Goal: Transaction & Acquisition: Download file/media

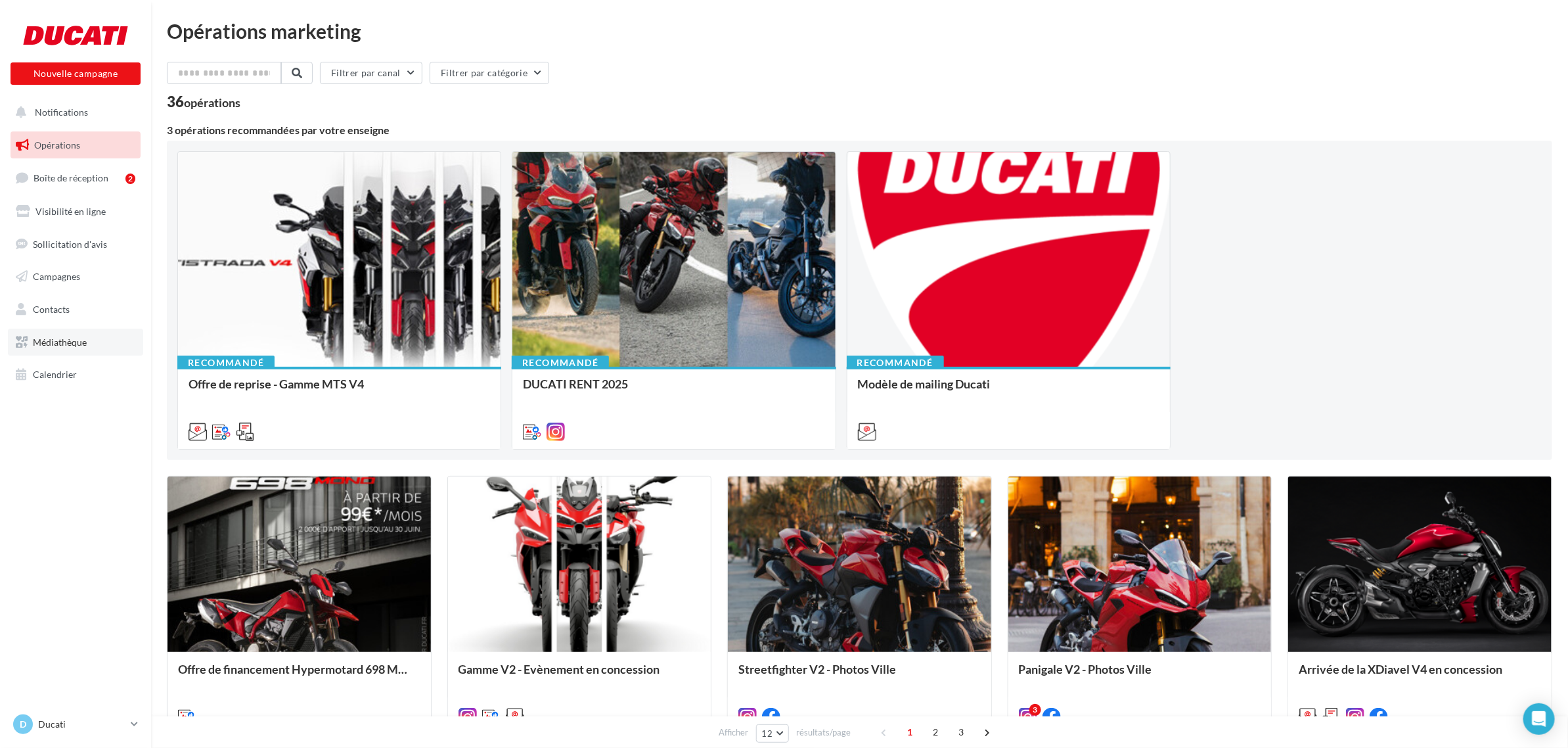
click at [66, 339] on span "Médiathèque" at bounding box center [60, 342] width 54 height 11
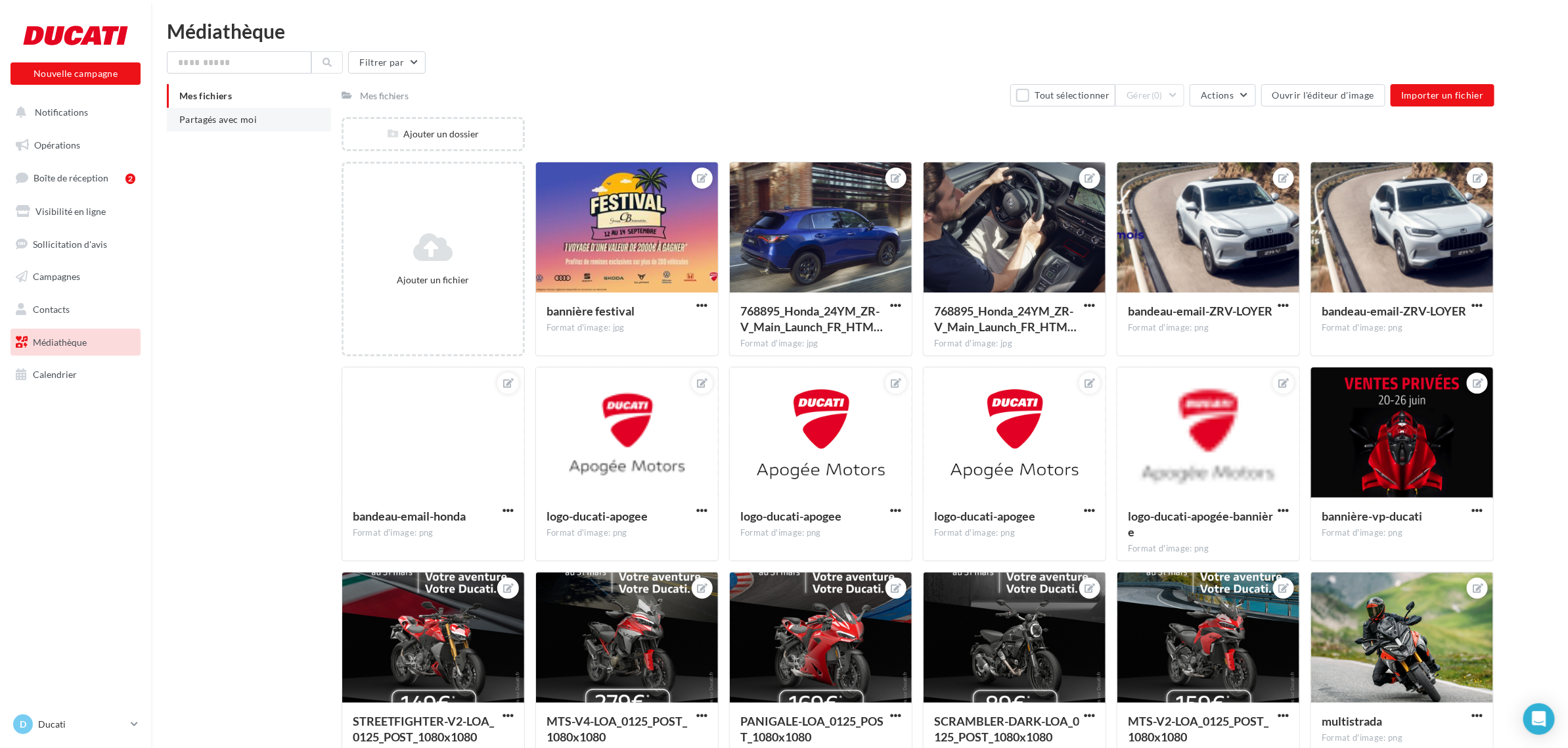
click at [237, 127] on li "Partagés avec moi" at bounding box center [249, 120] width 164 height 23
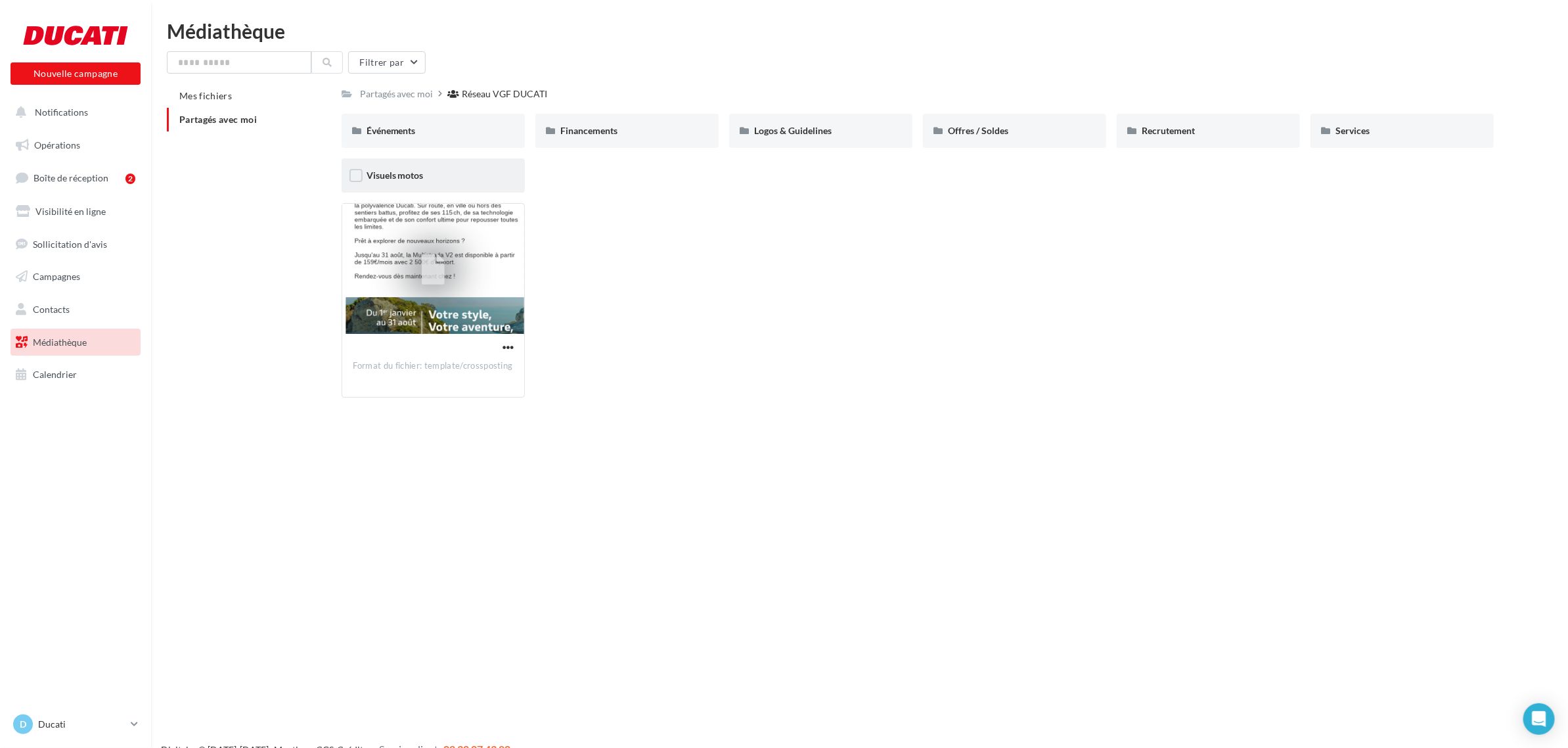
click at [447, 181] on div "Visuels motos" at bounding box center [433, 175] width 133 height 13
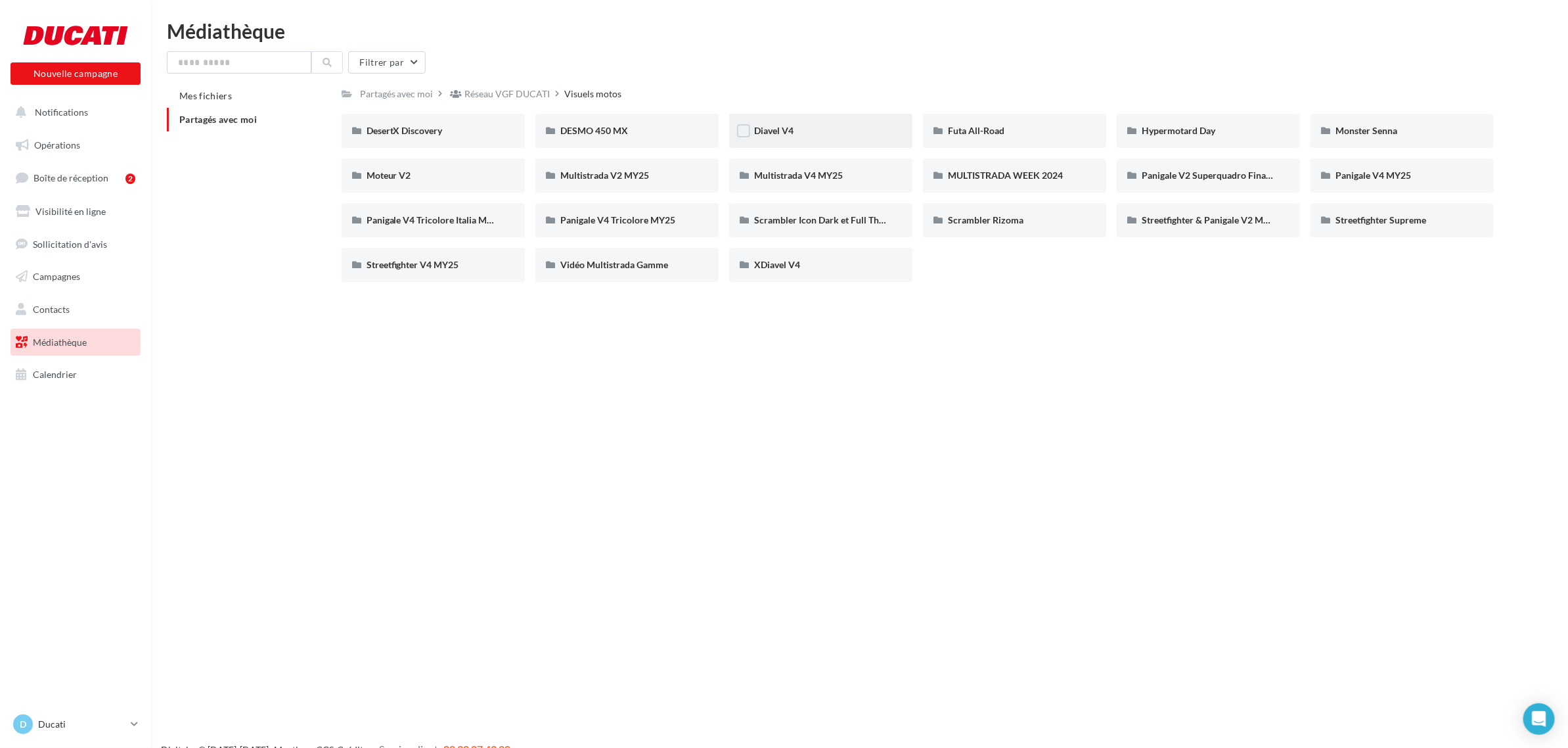
click at [829, 125] on div "Diavel V4" at bounding box center [821, 131] width 133 height 13
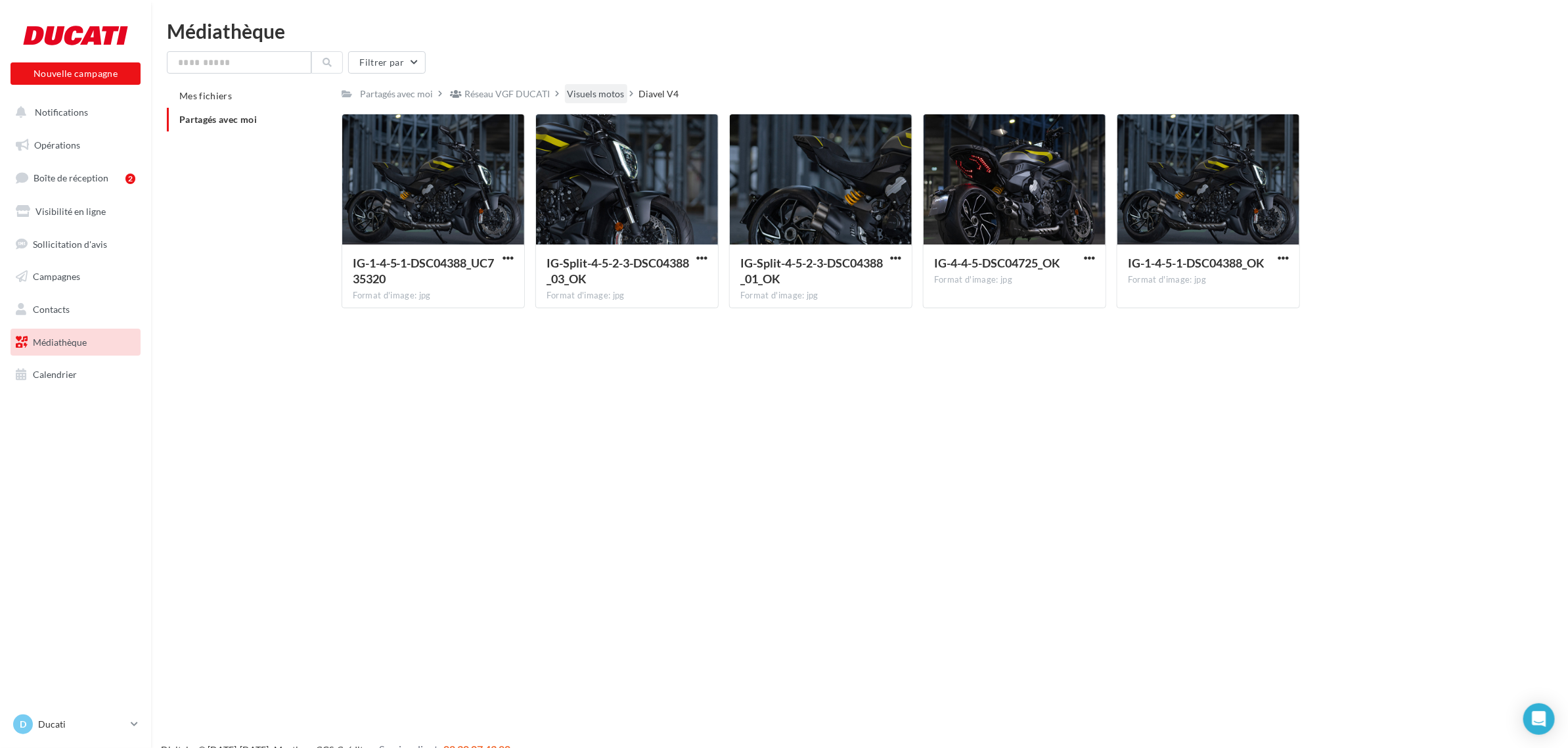
click at [568, 91] on div "Visuels motos" at bounding box center [596, 94] width 57 height 13
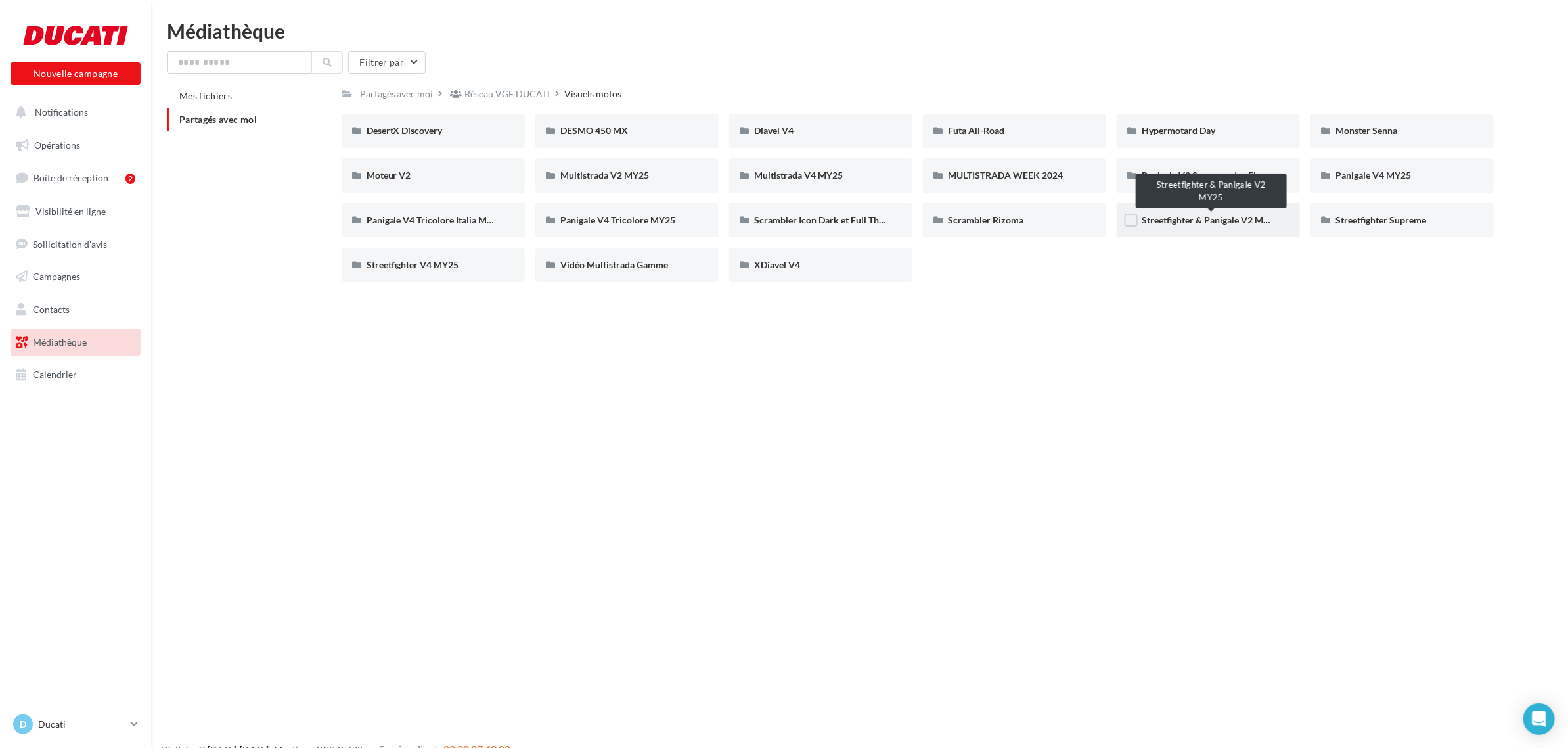
click at [1220, 220] on span "Streetfighter & Panigale V2 MY25" at bounding box center [1210, 220] width 138 height 11
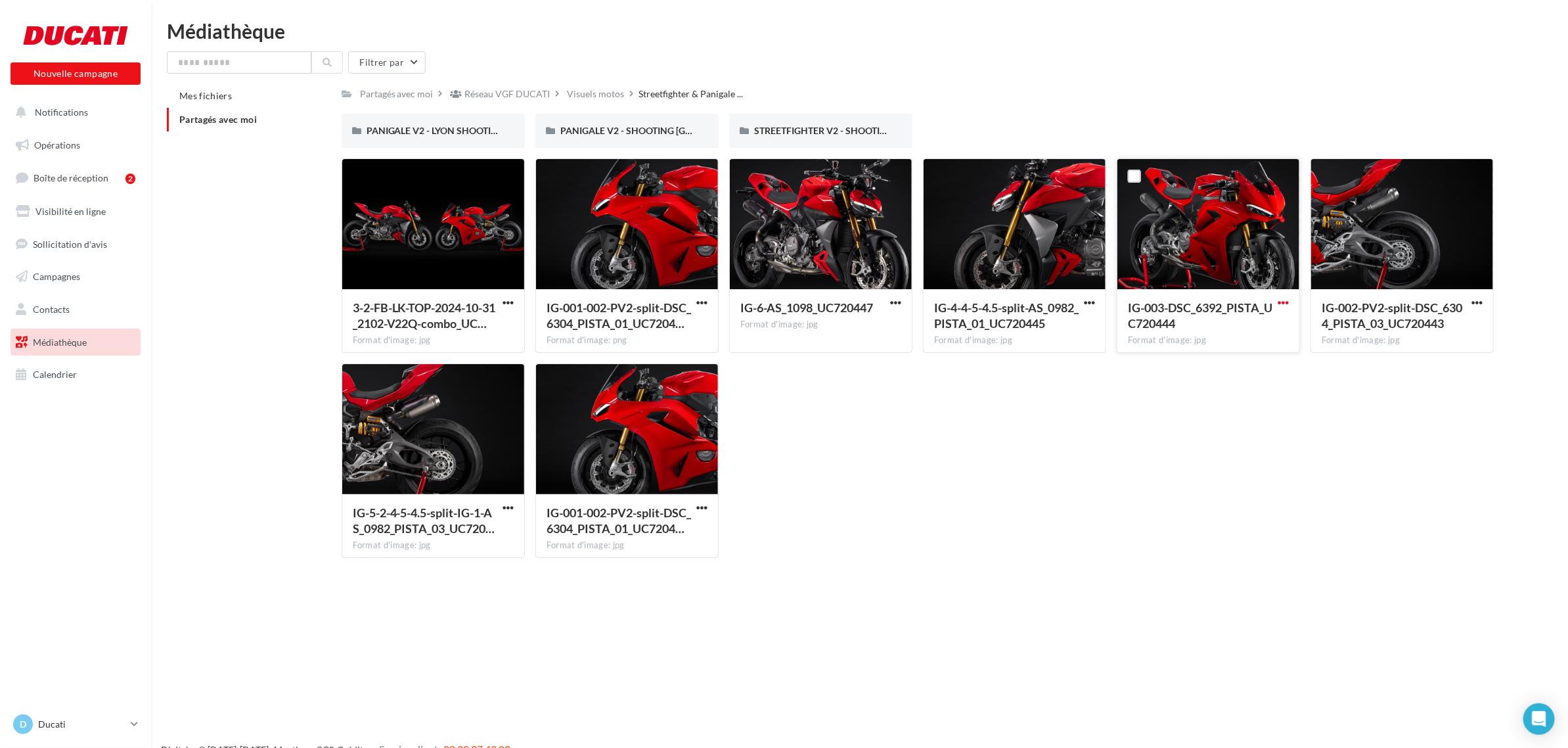
click at [1283, 300] on span "button" at bounding box center [1283, 303] width 11 height 11
click at [1232, 332] on button "Télécharger" at bounding box center [1226, 329] width 131 height 34
click at [646, 133] on span "PANIGALE V2 - SHOOTING [GEOGRAPHIC_DATA]" at bounding box center [664, 130] width 208 height 11
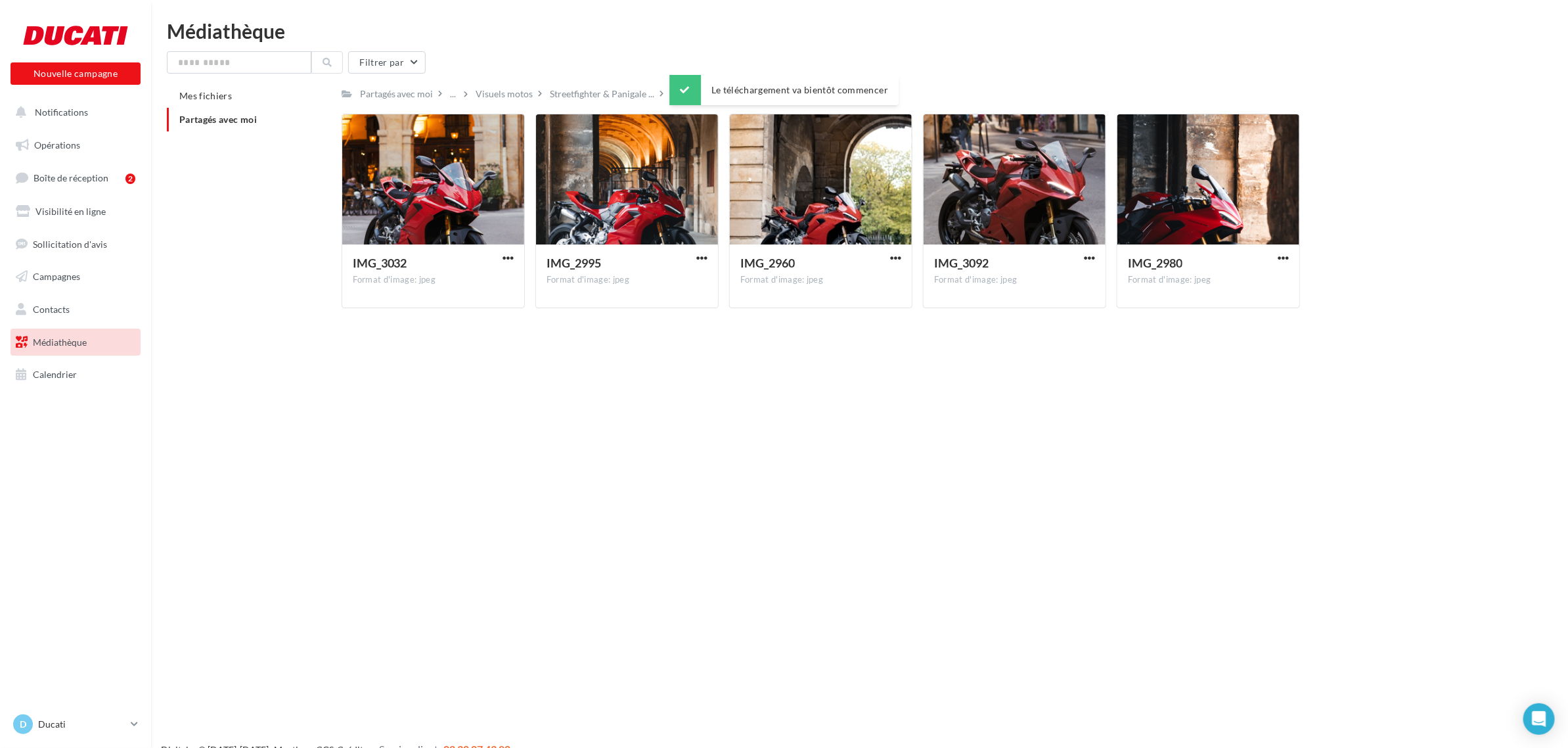
click at [248, 122] on span "Partagés avec moi" at bounding box center [218, 119] width 78 height 11
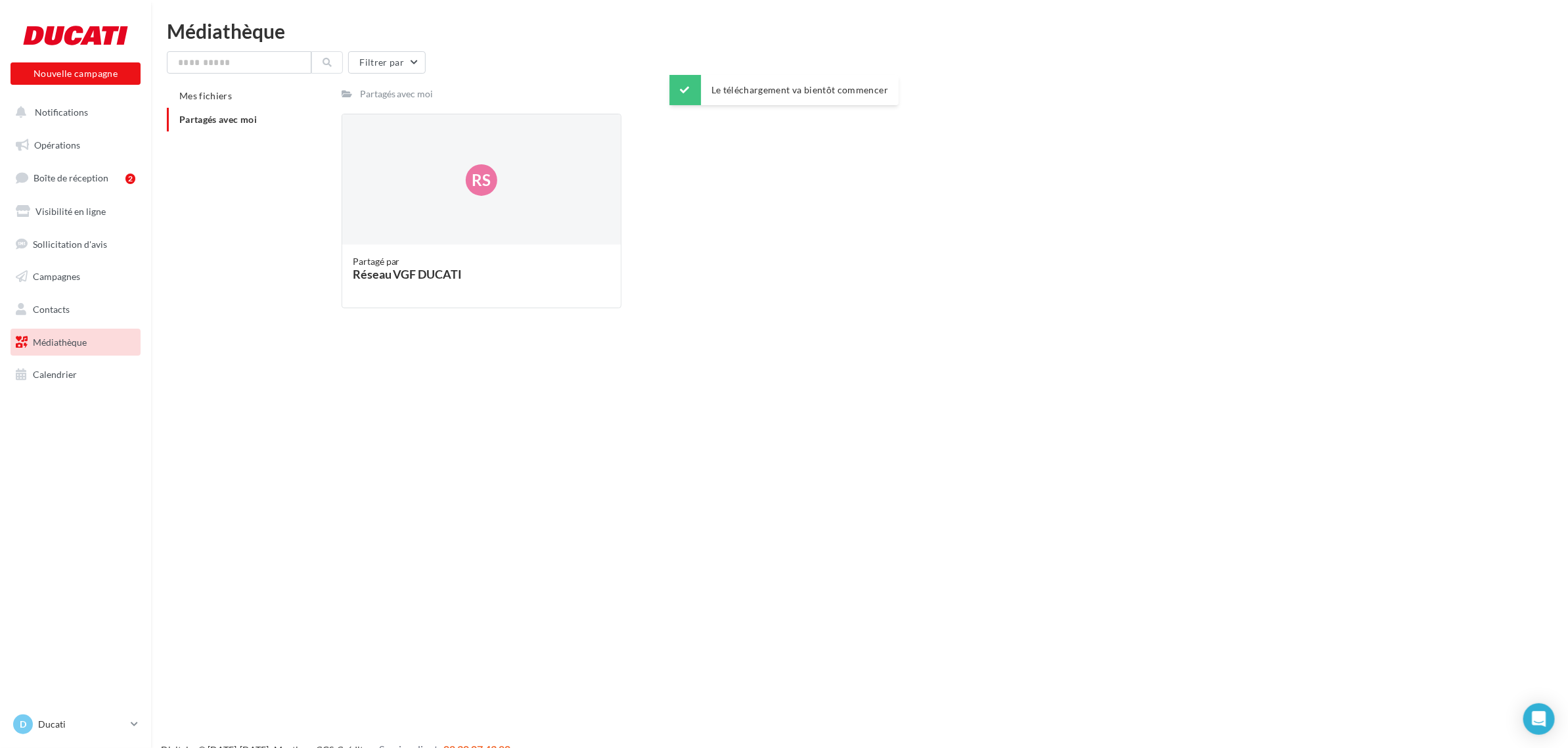
click at [655, 231] on div "Rs Partagé par Réseau VGF DUCATI" at bounding box center [924, 216] width 1164 height 205
click at [568, 232] on div "Rs" at bounding box center [482, 180] width 279 height 131
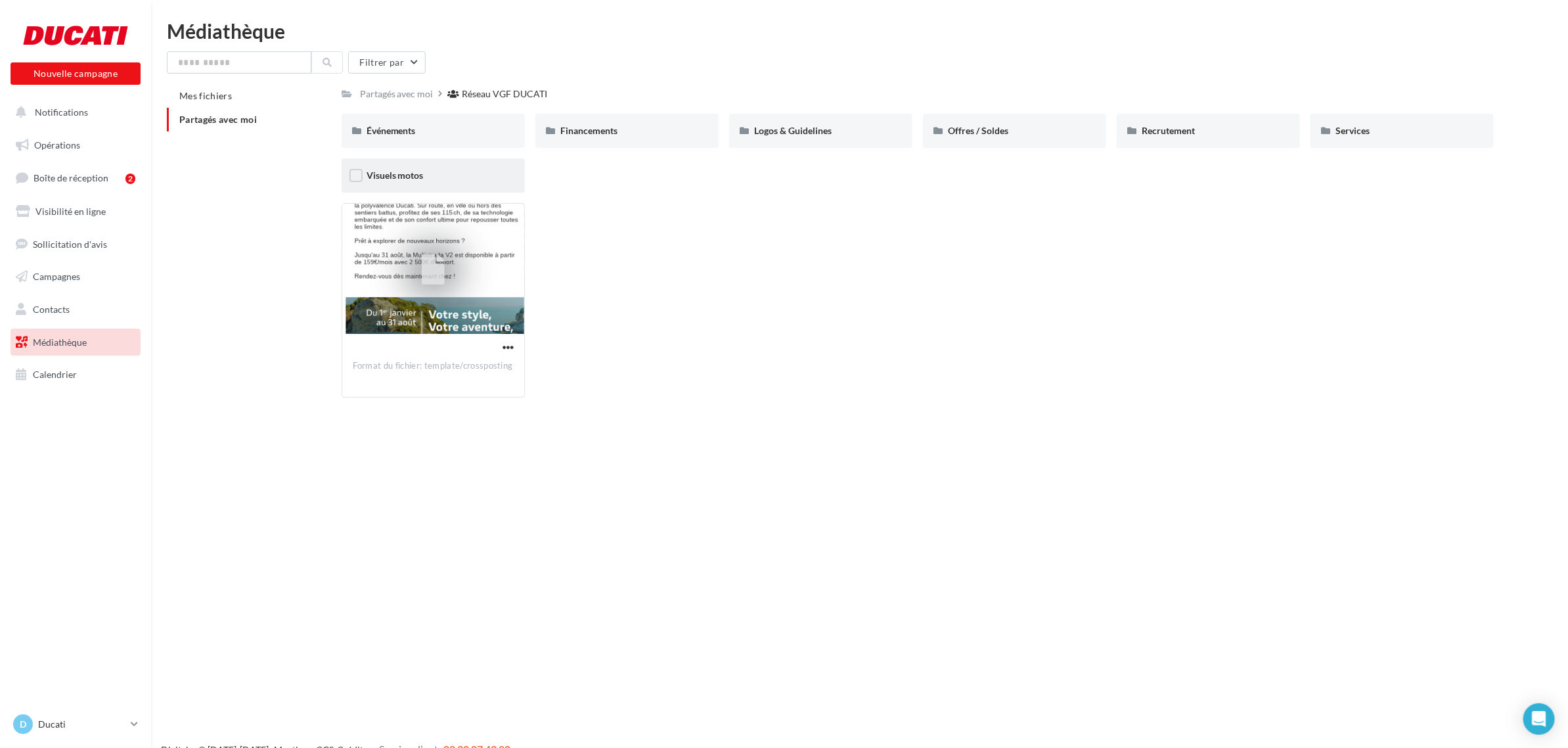
click at [464, 182] on div "Visuels motos" at bounding box center [433, 175] width 133 height 13
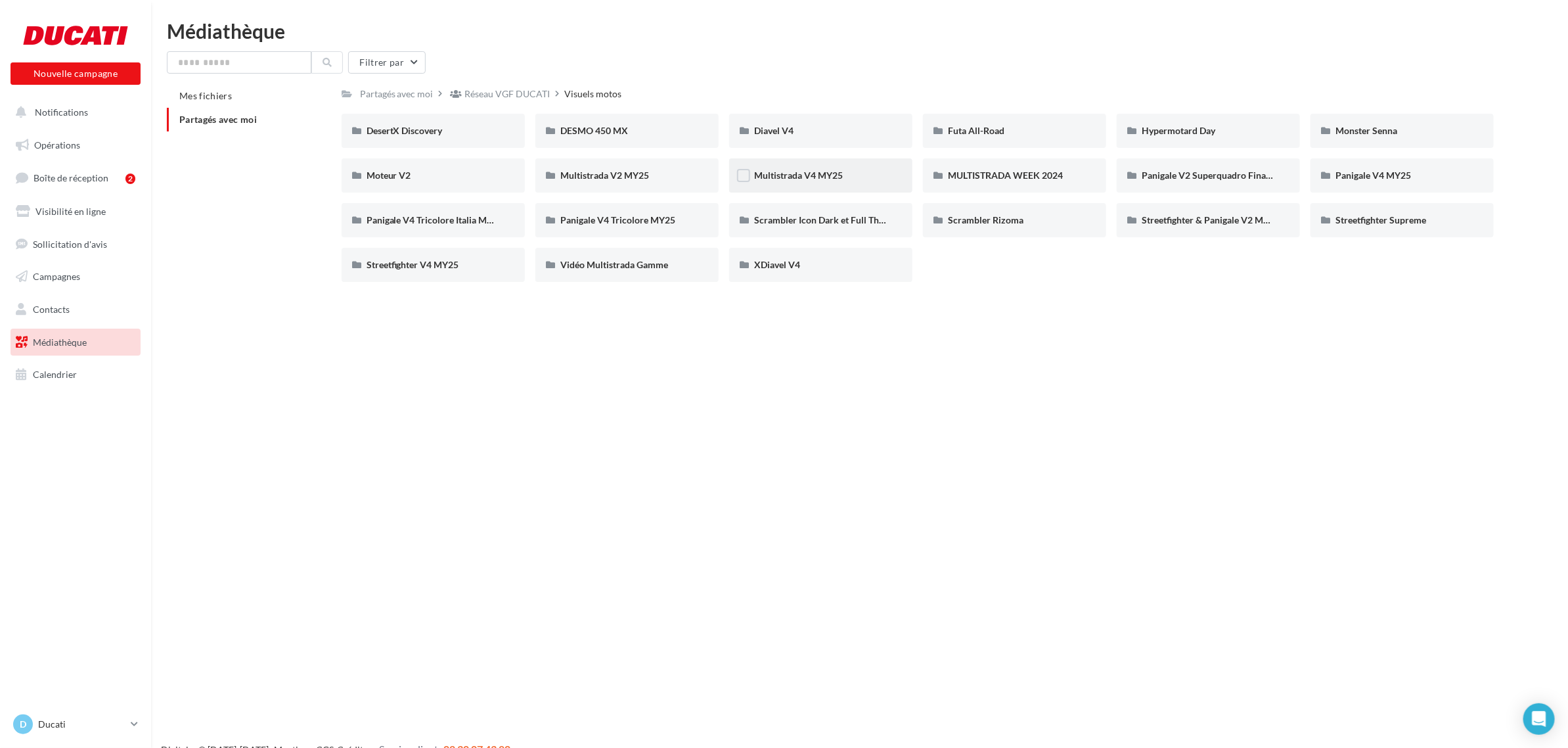
click at [764, 171] on span "Multistrada V4 MY25" at bounding box center [798, 175] width 89 height 11
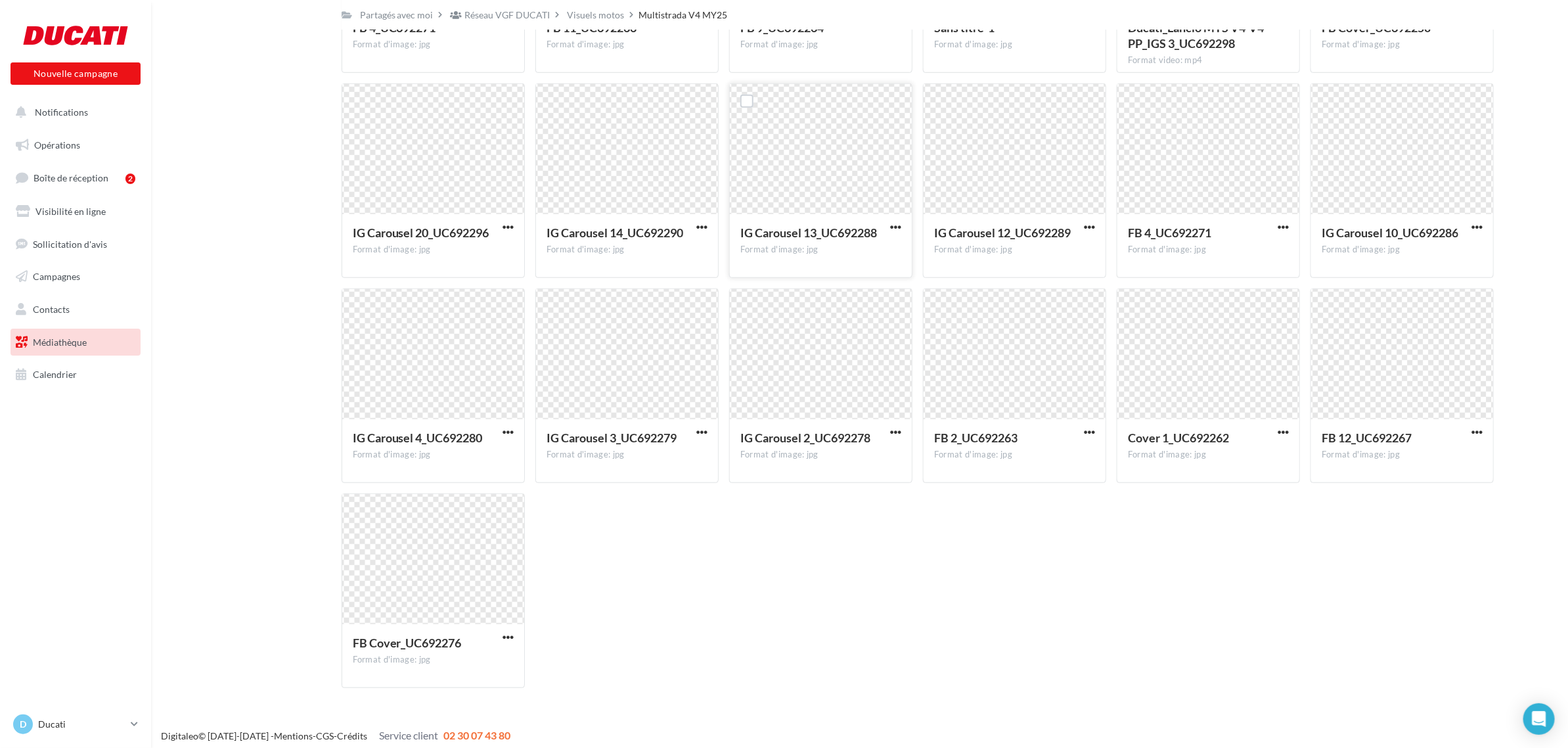
scroll to position [652, 0]
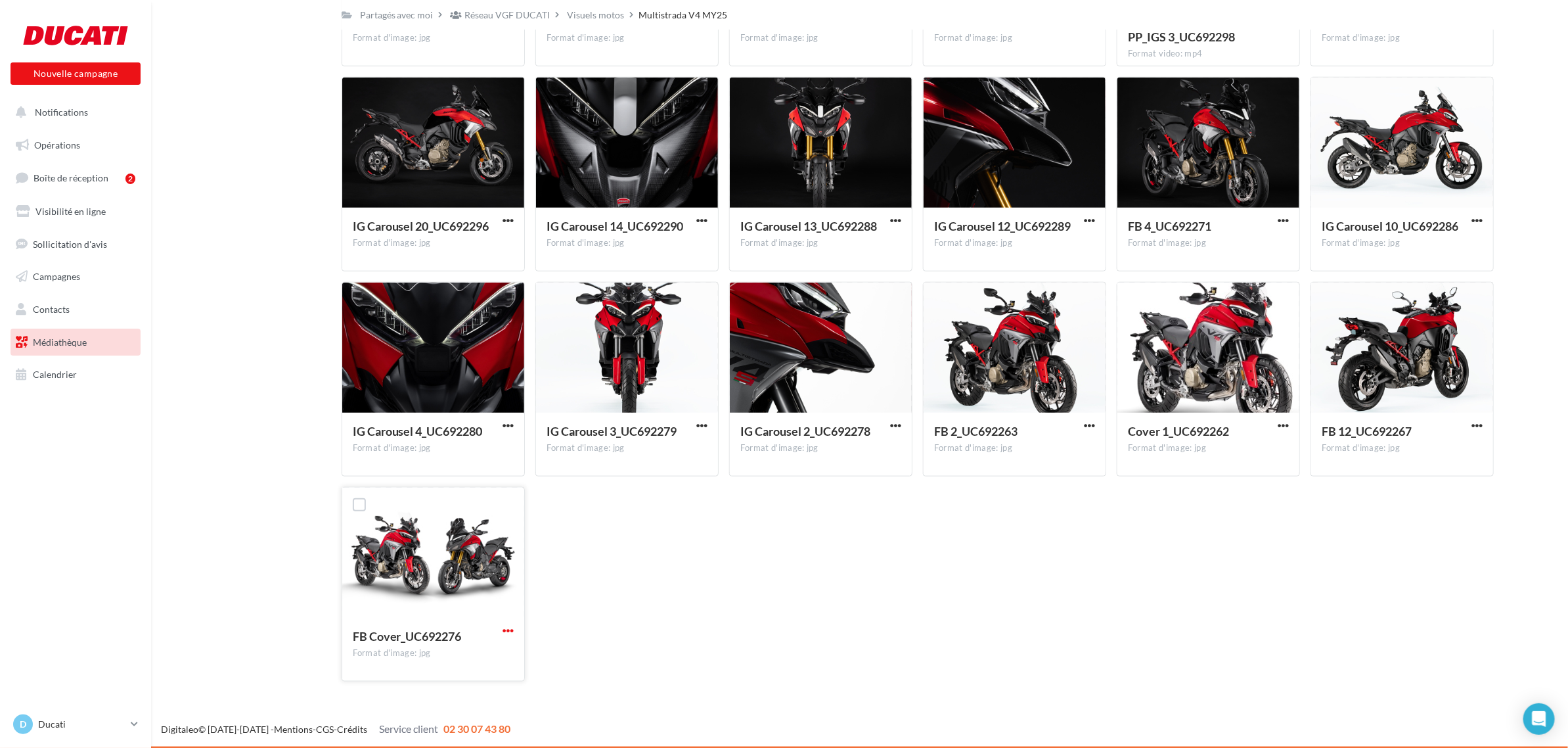
click at [507, 630] on span "button" at bounding box center [508, 630] width 11 height 11
click at [472, 678] on button "Copier l'URL" at bounding box center [450, 692] width 131 height 34
click at [505, 631] on span "button" at bounding box center [508, 630] width 11 height 11
click at [479, 666] on button "Télécharger" at bounding box center [450, 657] width 131 height 34
